Goal: Find specific page/section: Find specific page/section

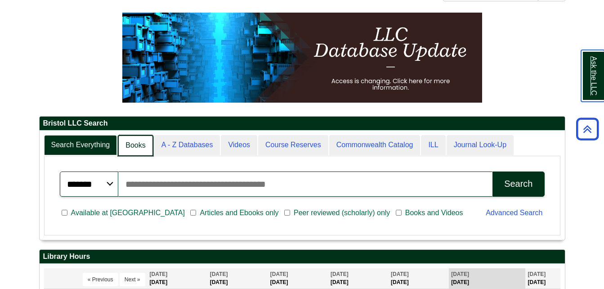
scroll to position [4, 4]
click at [134, 144] on link "Books" at bounding box center [135, 145] width 35 height 21
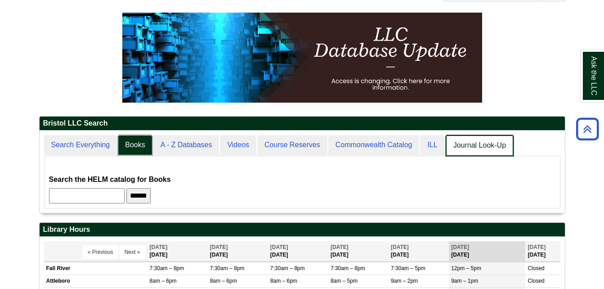
scroll to position [82, 525]
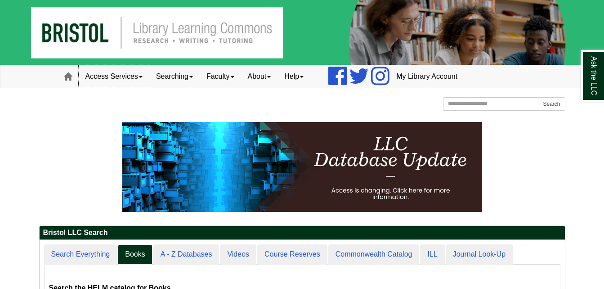
click at [142, 76] on span at bounding box center [141, 77] width 4 height 2
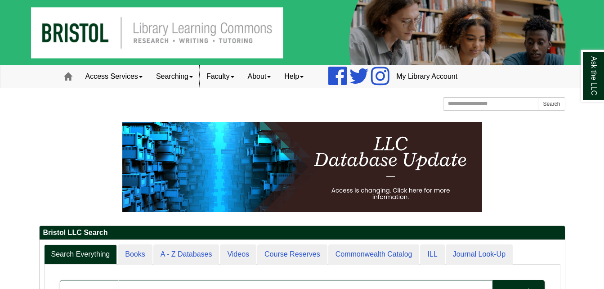
click at [225, 79] on link "Faculty" at bounding box center [220, 76] width 41 height 22
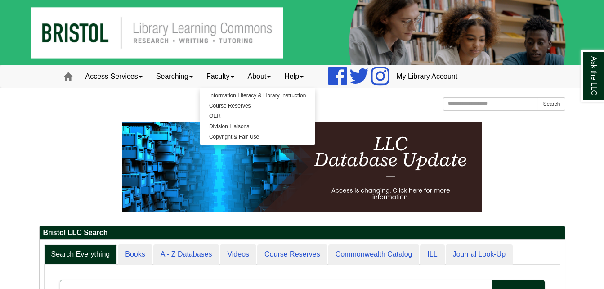
click at [191, 76] on link "Searching" at bounding box center [174, 76] width 50 height 22
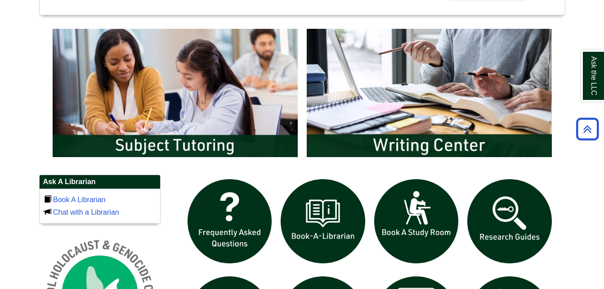
scroll to position [455, 0]
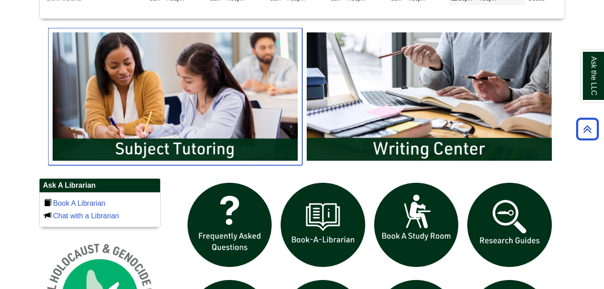
drag, startPoint x: 200, startPoint y: 150, endPoint x: 196, endPoint y: 147, distance: 5.4
click at [196, 147] on img "slideshow" at bounding box center [175, 96] width 254 height 137
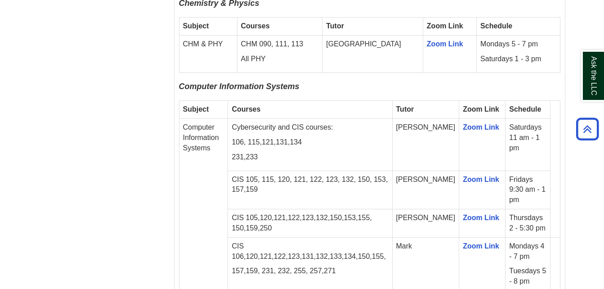
scroll to position [1063, 0]
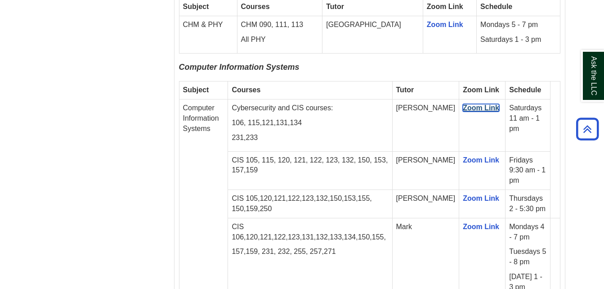
click at [469, 104] on link "Zoom Link" at bounding box center [481, 108] width 36 height 8
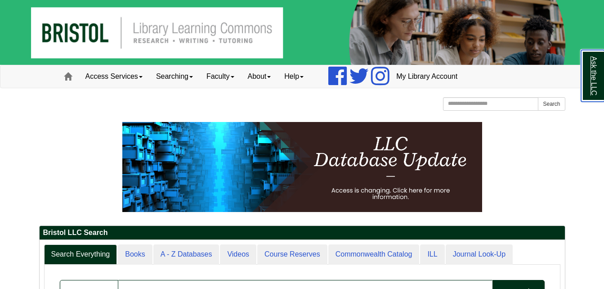
click at [593, 85] on link "Ask the LLC" at bounding box center [592, 76] width 23 height 52
click at [148, 74] on link "Access Services" at bounding box center [114, 76] width 71 height 22
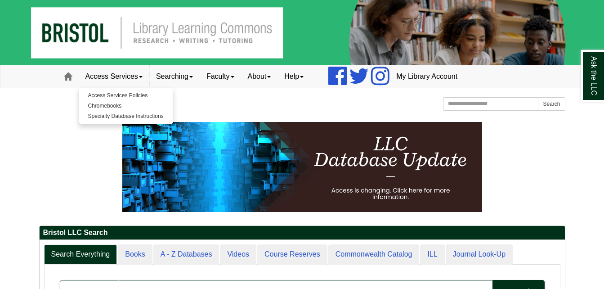
click at [195, 80] on link "Searching" at bounding box center [174, 76] width 50 height 22
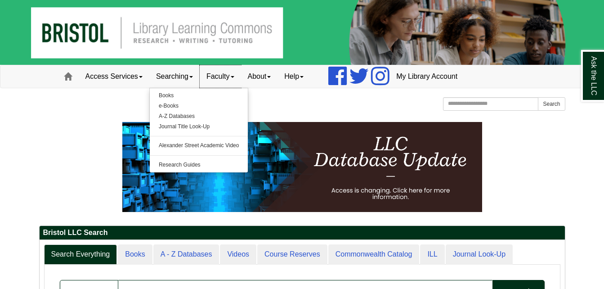
click at [237, 80] on link "Faculty" at bounding box center [220, 76] width 41 height 22
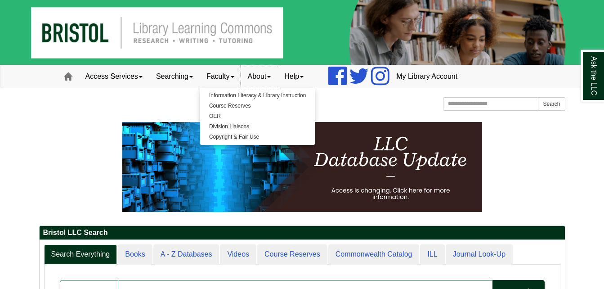
click at [278, 81] on link "About" at bounding box center [259, 76] width 37 height 22
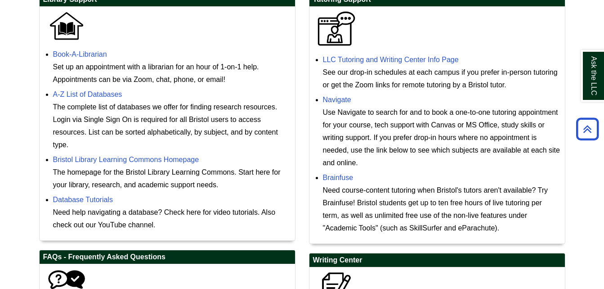
scroll to position [245, 0]
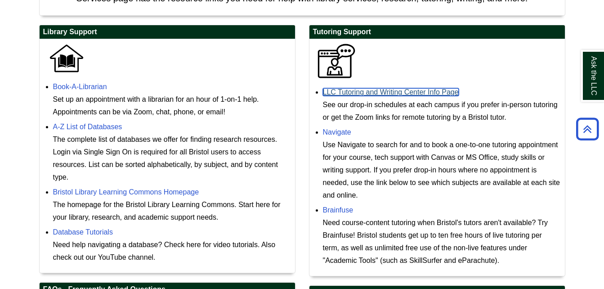
click at [382, 92] on link "LLC Tutoring and Writing Center Info Page" at bounding box center [391, 92] width 136 height 8
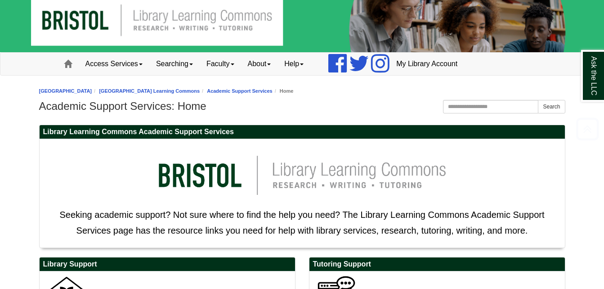
scroll to position [14, 0]
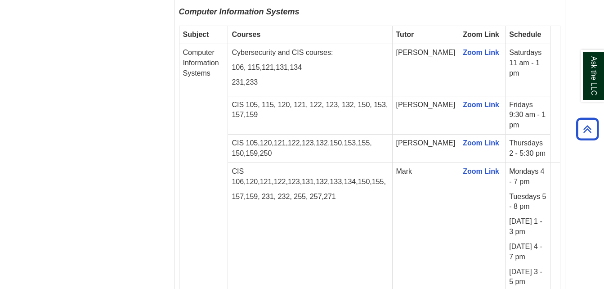
scroll to position [1191, 0]
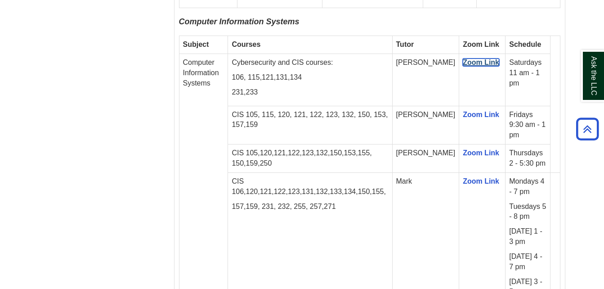
click at [468, 58] on link "Zoom Link" at bounding box center [481, 62] width 36 height 8
click at [469, 58] on link "Zoom Link" at bounding box center [481, 62] width 36 height 8
